Goal: Obtain resource: Obtain resource

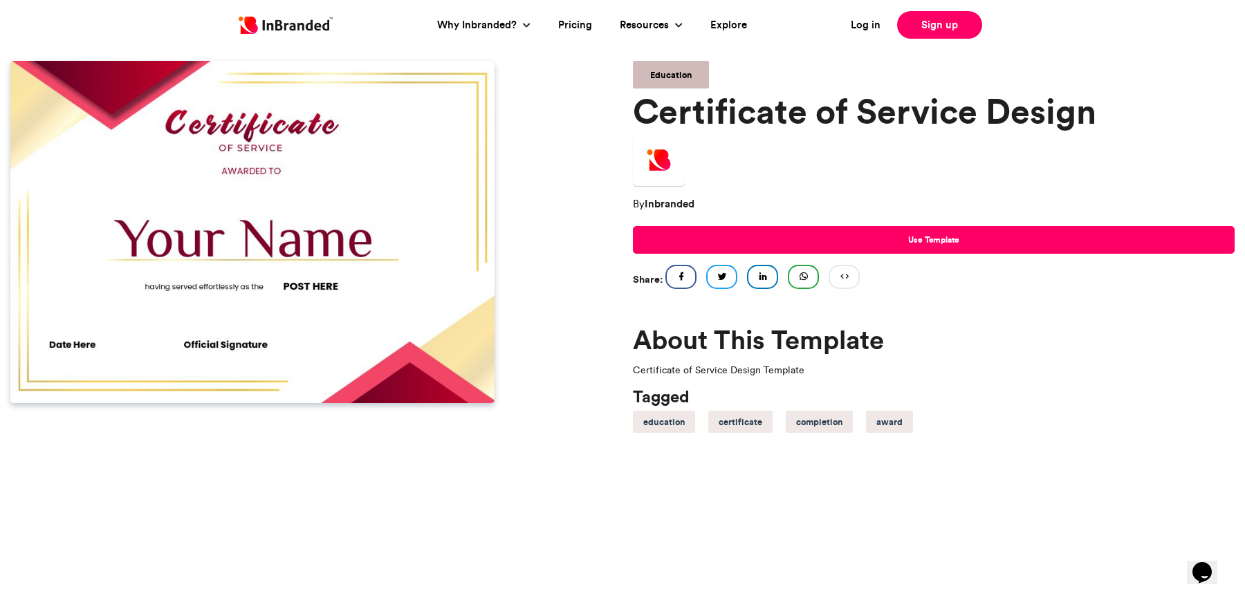
click at [282, 255] on img at bounding box center [252, 232] width 484 height 342
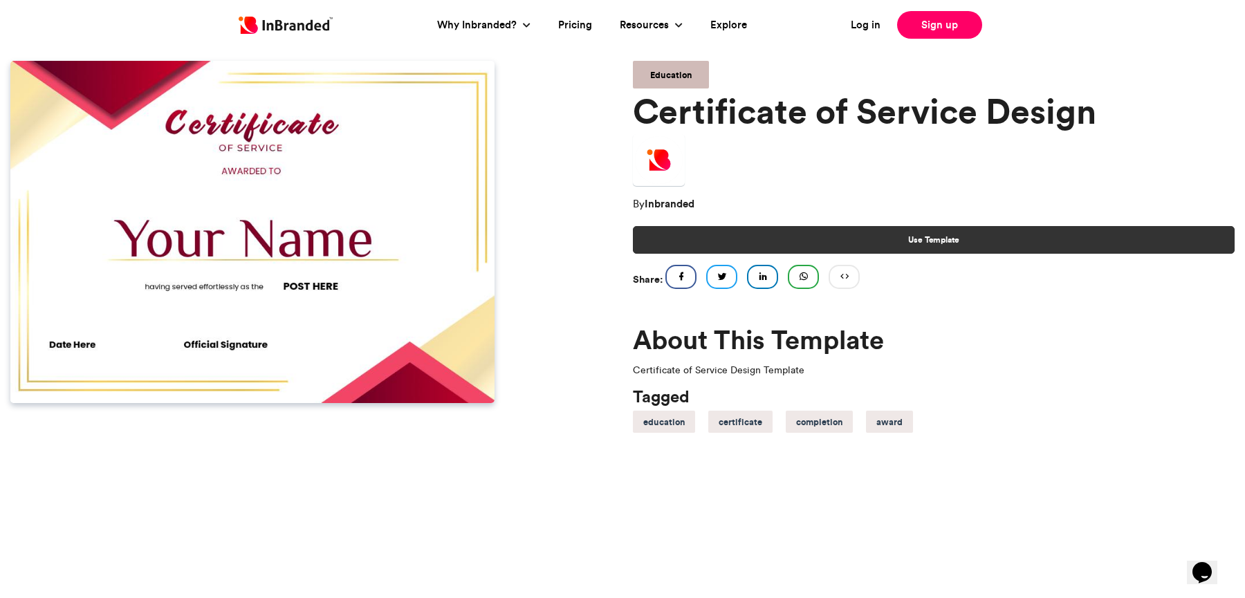
click at [961, 245] on link "Use Template" at bounding box center [934, 240] width 602 height 28
